Goal: Contribute content: Contribute content

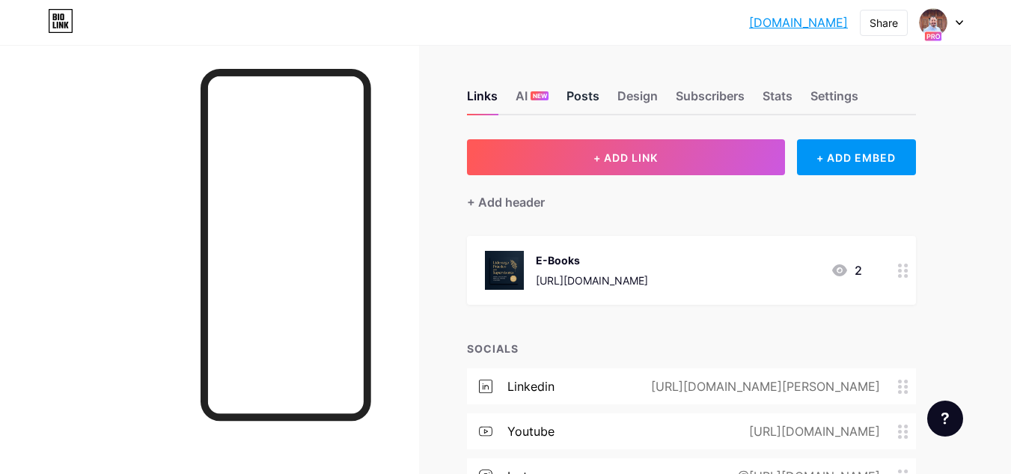
click at [594, 94] on div "Posts" at bounding box center [583, 100] width 33 height 27
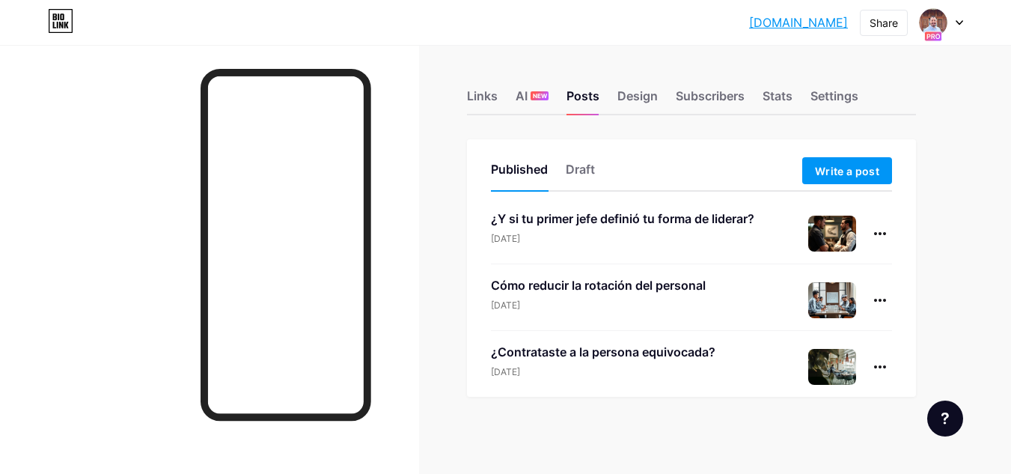
click at [620, 289] on div "Cómo reducir la rotación del personal" at bounding box center [598, 285] width 215 height 18
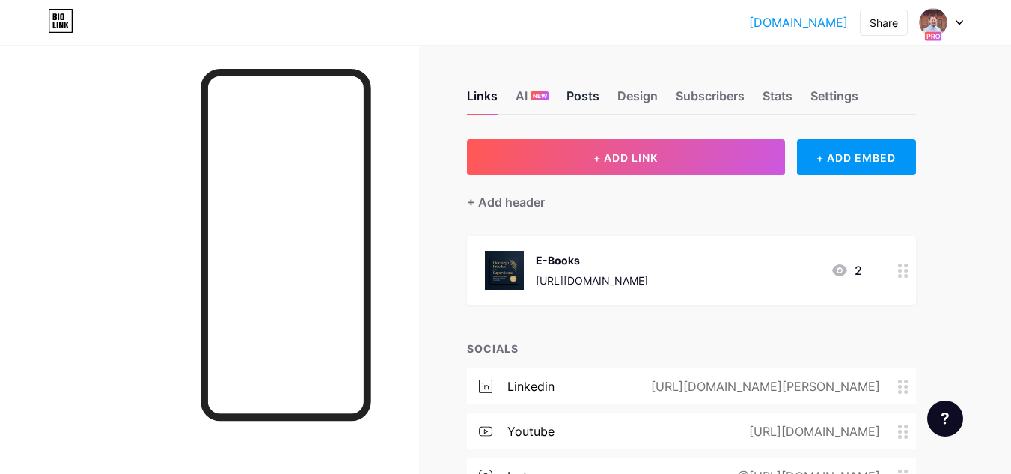
click at [587, 95] on div "Posts" at bounding box center [583, 100] width 33 height 27
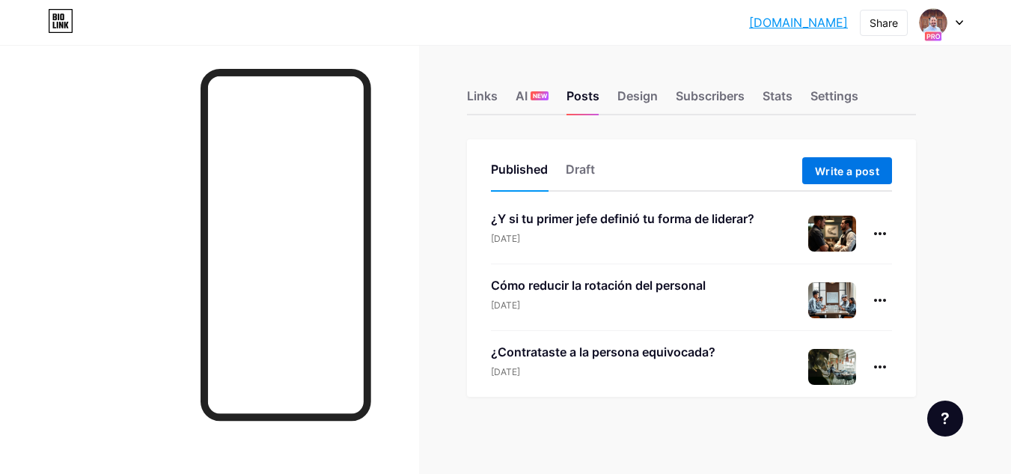
click at [861, 168] on span "Write a post" at bounding box center [847, 171] width 64 height 13
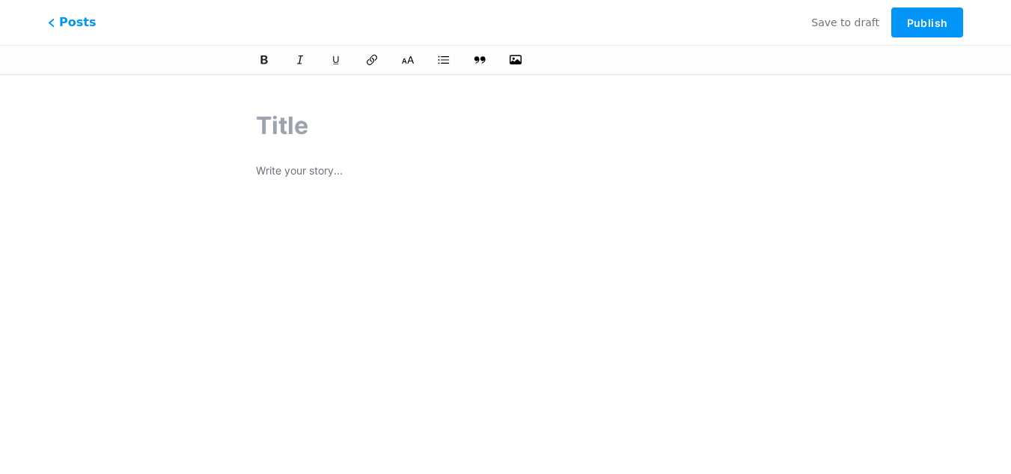
click at [341, 167] on p at bounding box center [505, 172] width 499 height 21
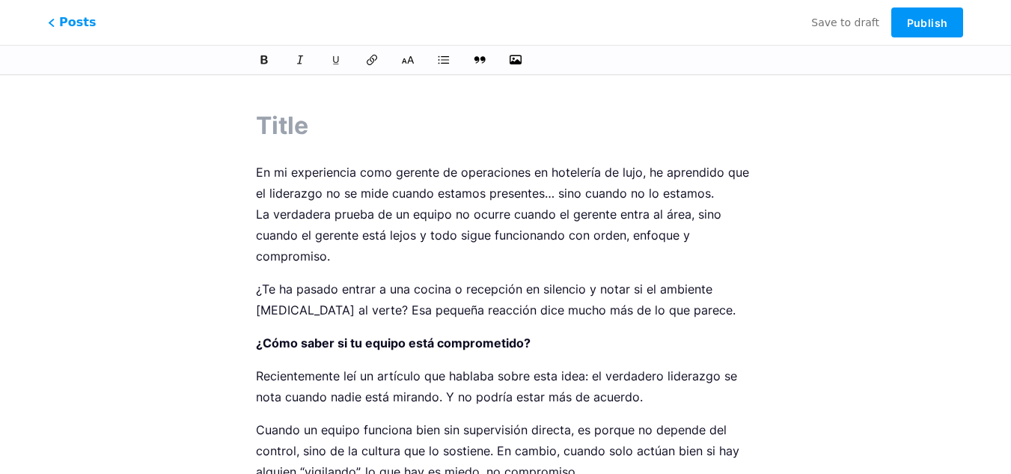
click at [295, 117] on input "text" at bounding box center [505, 126] width 499 height 36
paste input "El verdadero liderazgo se nota cuando nadie está mirando"
type input "El verdadero liderazgo se nota cuando nadie está mirando"
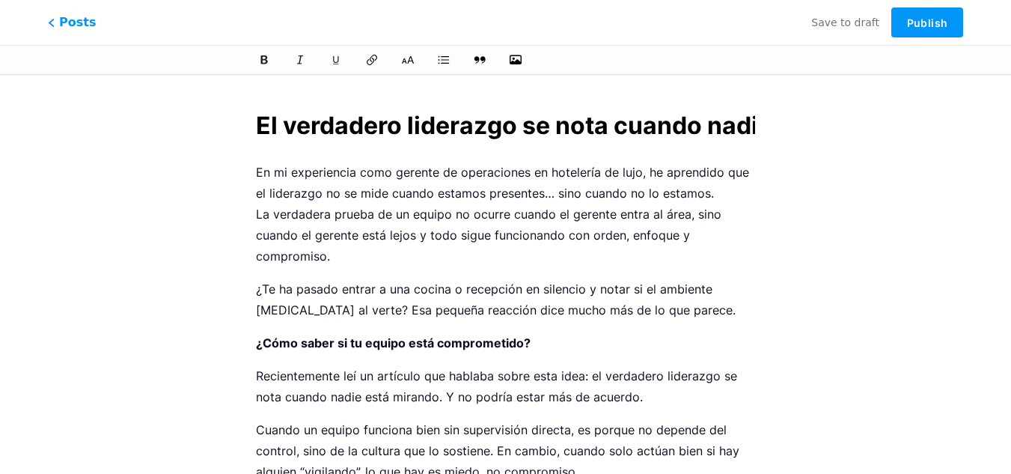
scroll to position [0, 176]
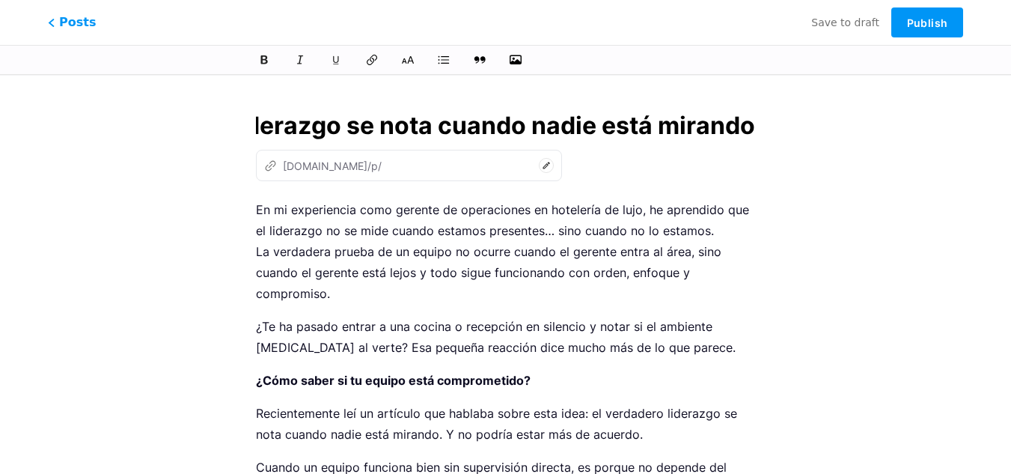
type input "el-verdadero-liderazgo-se-nota-cuando-nadie-esta-mirando"
click at [287, 120] on input "El verdadero liderazgo se nota cuando nadie está mirando" at bounding box center [505, 126] width 499 height 36
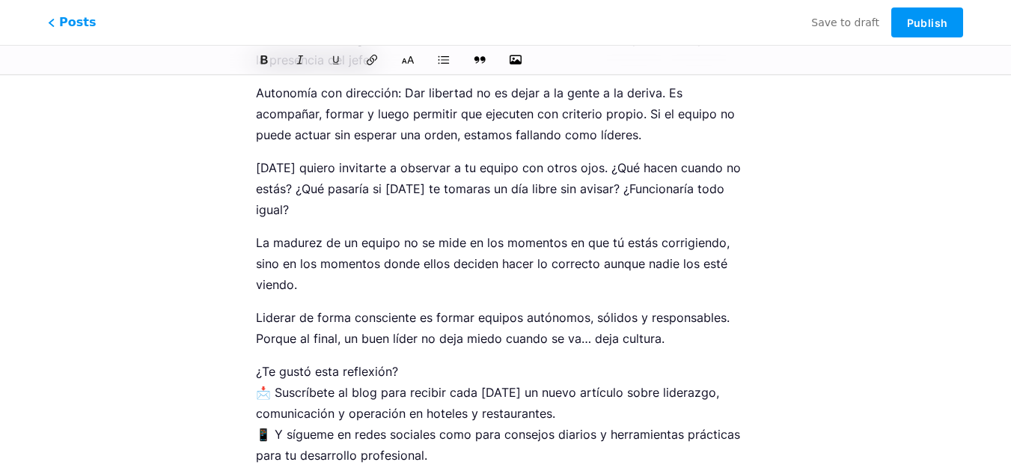
scroll to position [898, 0]
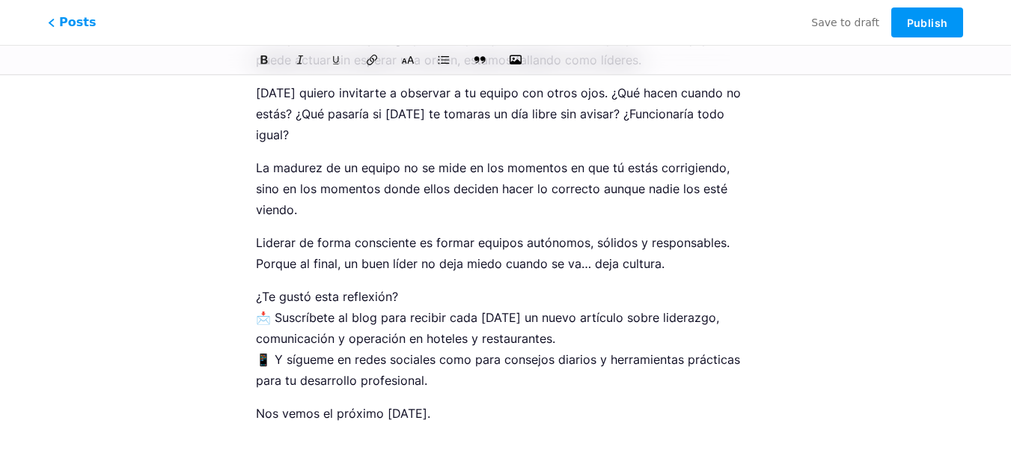
type input "El verdadero liderazgo se nota cuando nadie está mirando"
click at [373, 287] on p "¿Te gustó esta reflexión? 📩 Suscríbete al blog para recibir cada lunes un nuevo…" at bounding box center [505, 338] width 499 height 105
click at [373, 299] on p "¿Te gustó esta reflexión? 📩 Suscríbete al blog para recibir cada lunes un nuevo…" at bounding box center [505, 338] width 499 height 105
click at [371, 297] on p "¿Te gustó esta reflexión? 📩 Suscríbete al blog para recibir cada lunes un nuevo…" at bounding box center [505, 338] width 499 height 105
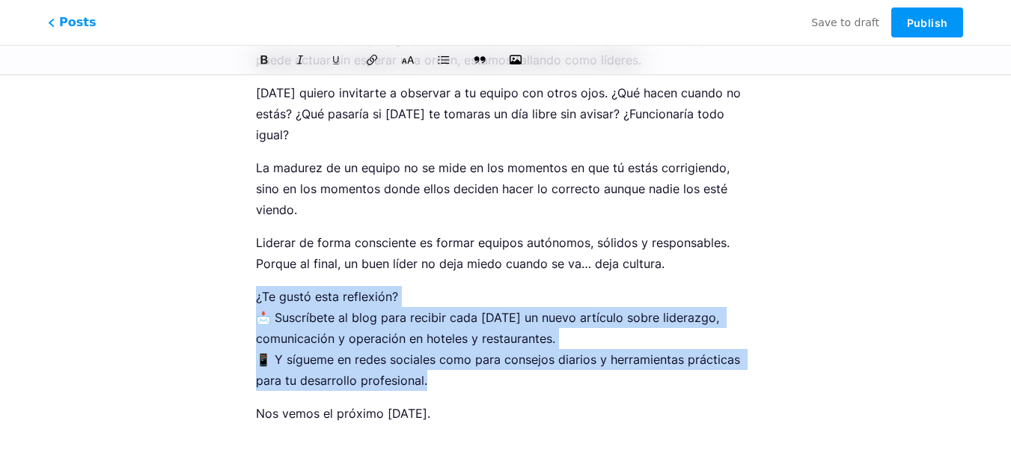
click at [371, 297] on p "¿Te gustó esta reflexión? 📩 Suscríbete al blog para recibir cada lunes un nuevo…" at bounding box center [505, 338] width 499 height 105
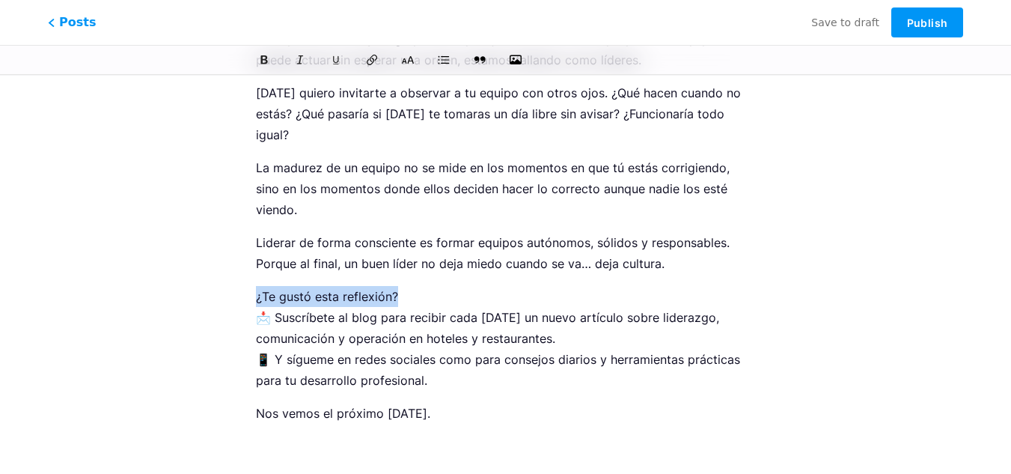
drag, startPoint x: 403, startPoint y: 294, endPoint x: 251, endPoint y: 297, distance: 152.0
click at [268, 58] on icon at bounding box center [263, 60] width 11 height 11
click at [447, 235] on p "Liderar de forma consciente es formar equipos autónomos, sólidos y responsables…" at bounding box center [505, 253] width 499 height 42
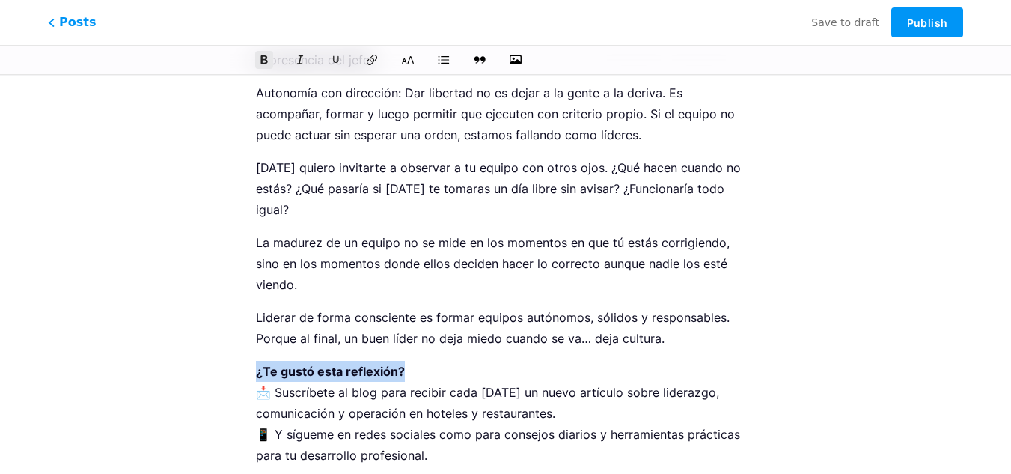
drag, startPoint x: 424, startPoint y: 370, endPoint x: 254, endPoint y: 370, distance: 169.9
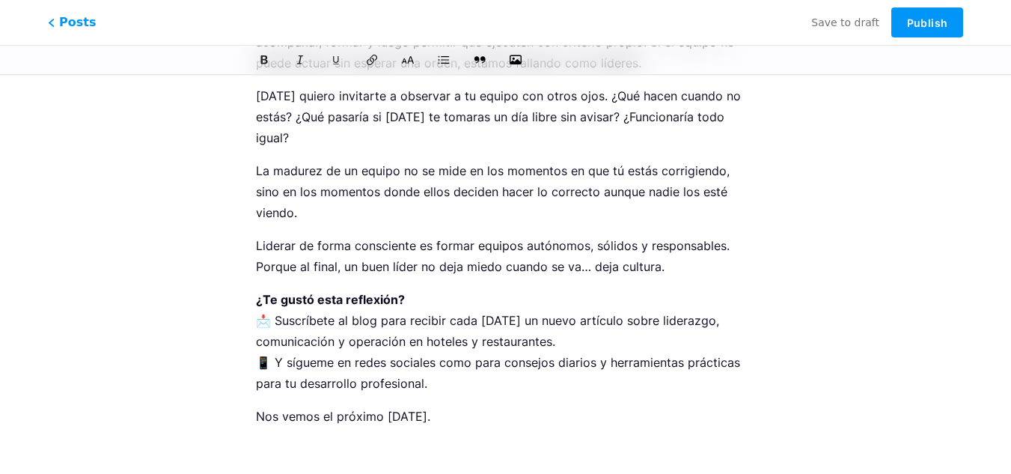
scroll to position [908, 0]
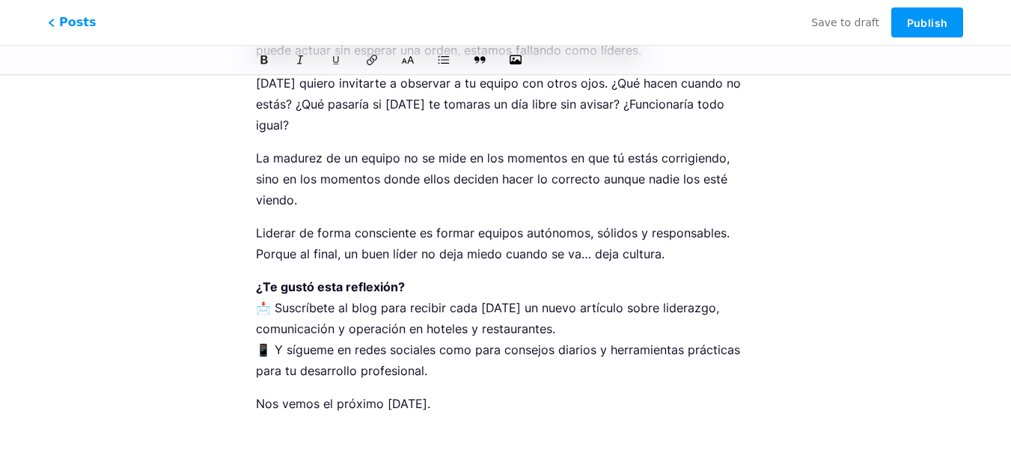
click at [465, 413] on p "Nos vemos el próximo lunes." at bounding box center [505, 403] width 499 height 21
click at [510, 55] on icon "button" at bounding box center [515, 60] width 15 height 12
click at [0, 0] on input "file" at bounding box center [0, 0] width 0 height 0
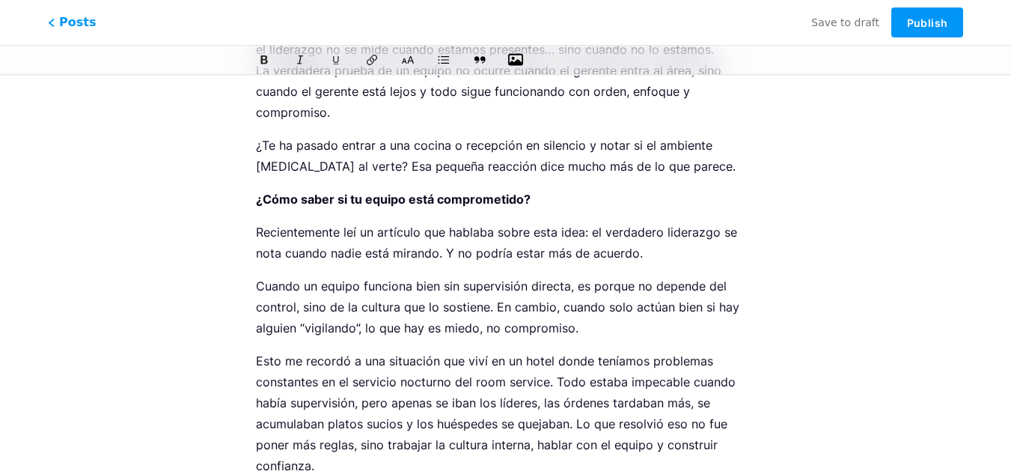
scroll to position [0, 0]
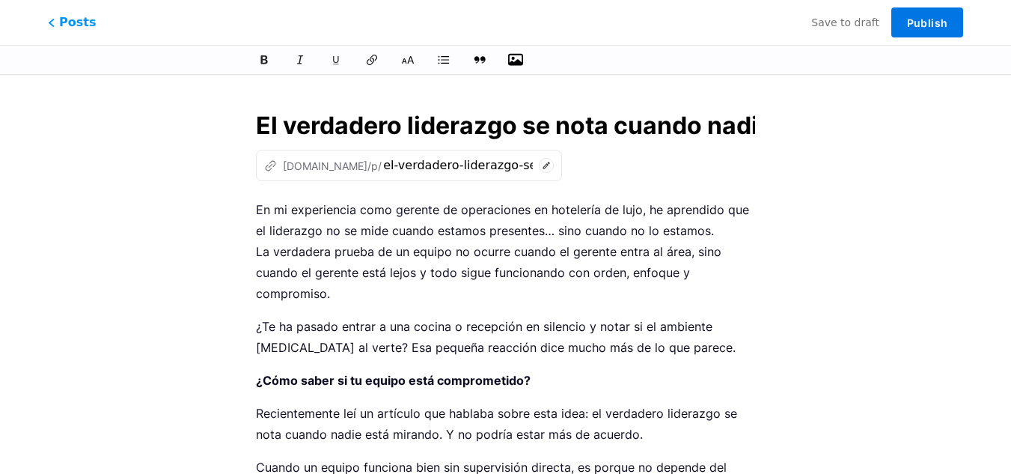
click at [926, 22] on span "Publish" at bounding box center [927, 22] width 40 height 13
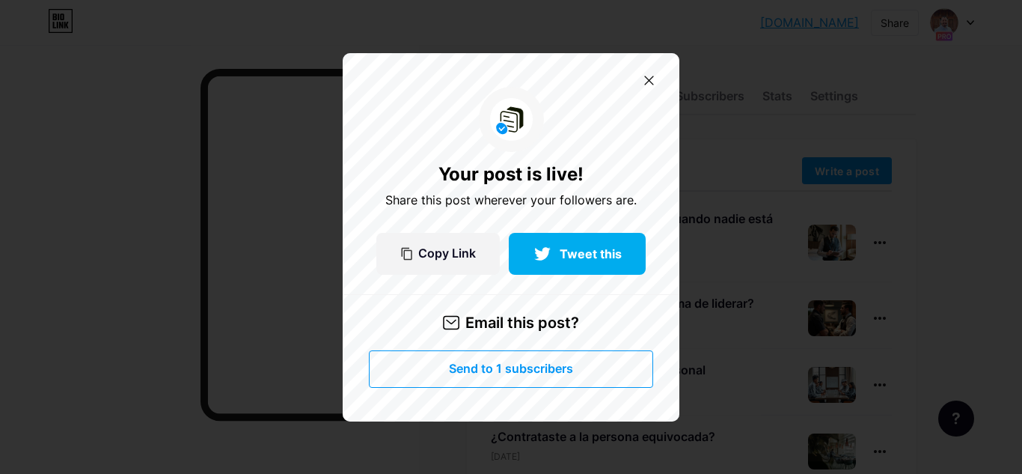
click at [501, 364] on span "Send to 1 subscribers" at bounding box center [511, 368] width 124 height 13
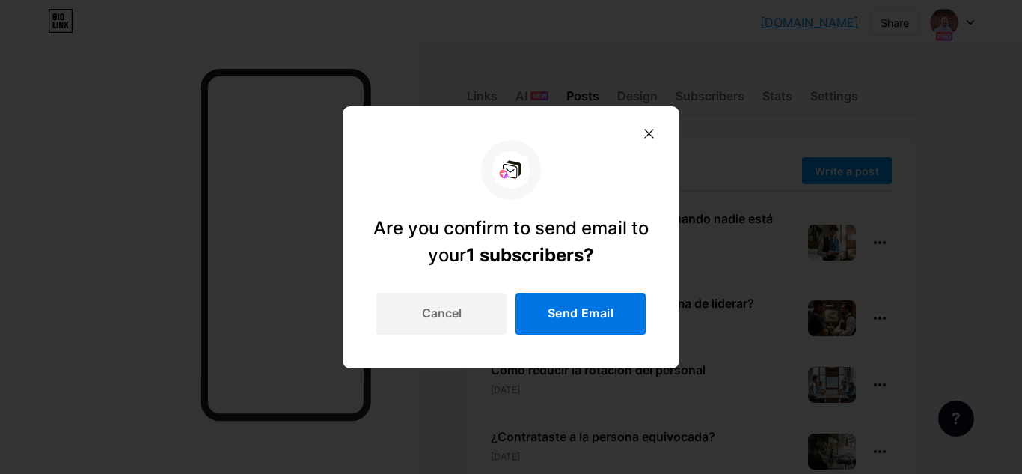
click at [604, 320] on span "Send Email" at bounding box center [581, 313] width 66 height 13
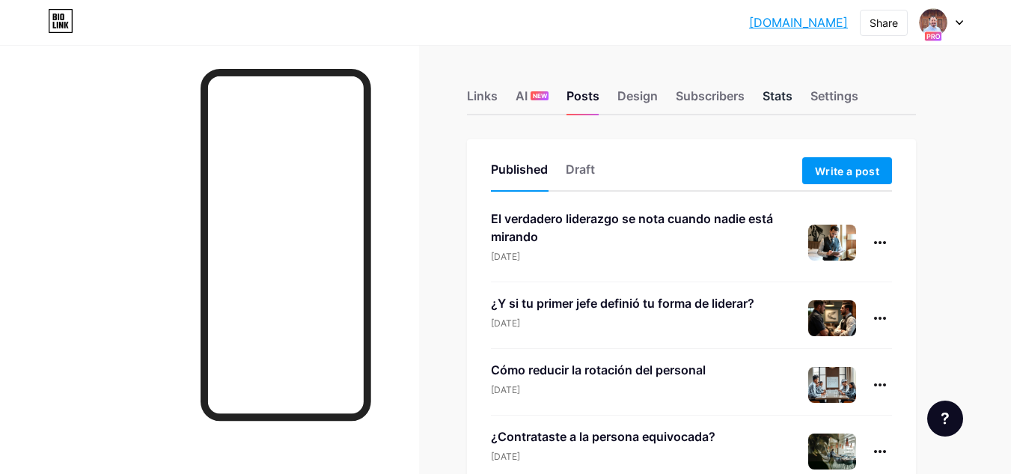
click at [773, 94] on div "Stats" at bounding box center [778, 100] width 30 height 27
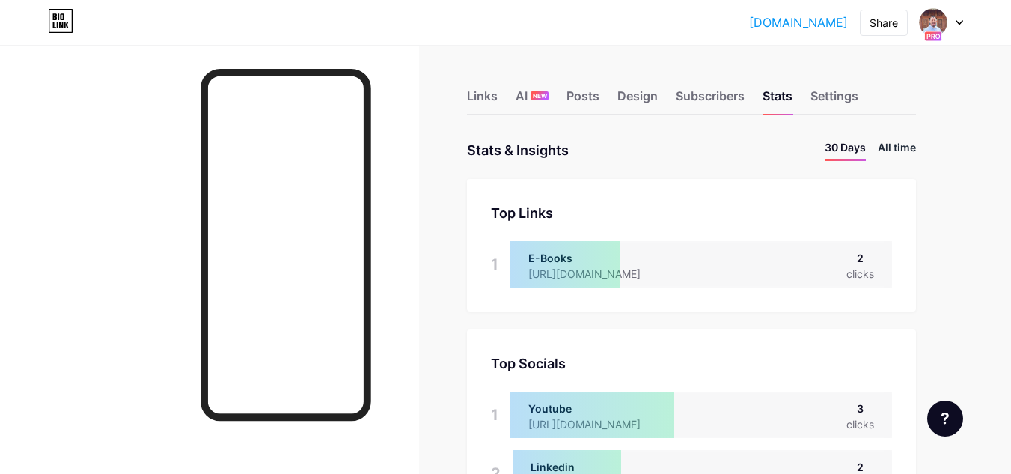
click at [891, 144] on li "All time" at bounding box center [897, 150] width 38 height 22
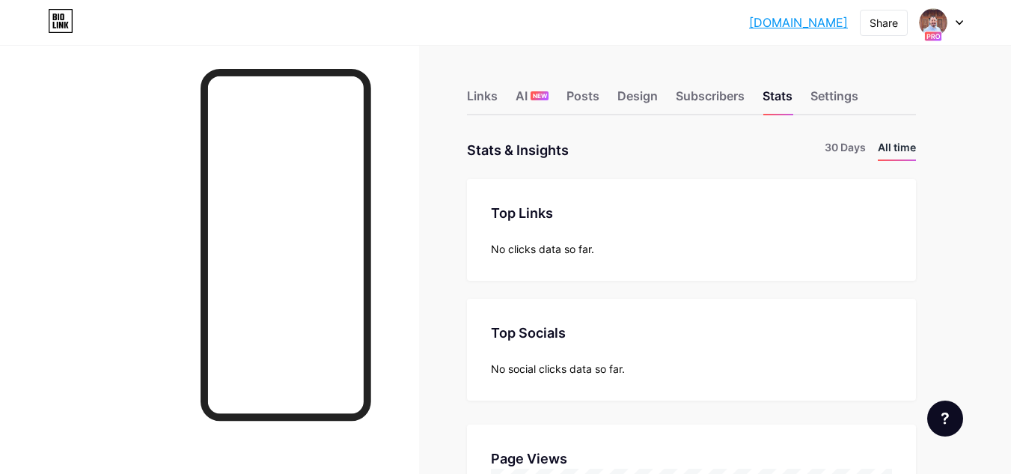
scroll to position [474, 1011]
click at [836, 144] on li "30 Days" at bounding box center [845, 150] width 41 height 22
